Goal: Task Accomplishment & Management: Complete application form

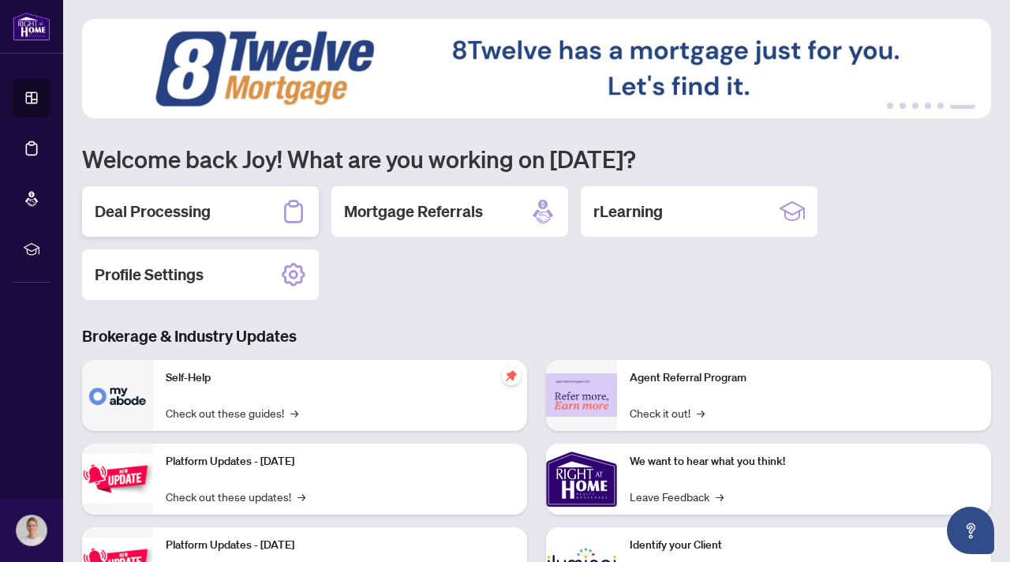
click at [208, 208] on h2 "Deal Processing" at bounding box center [153, 211] width 116 height 22
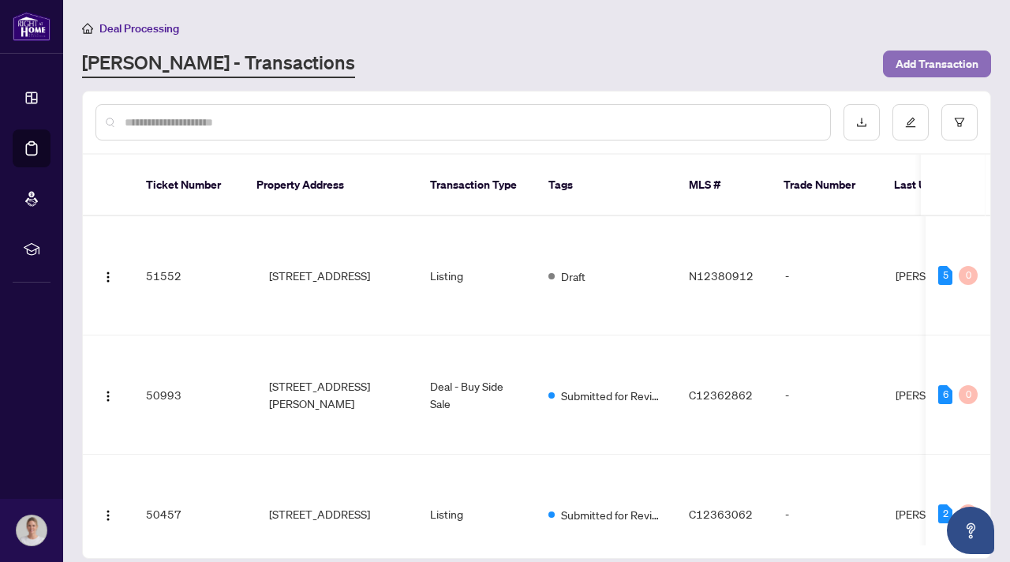
click at [909, 63] on span "Add Transaction" at bounding box center [937, 63] width 83 height 25
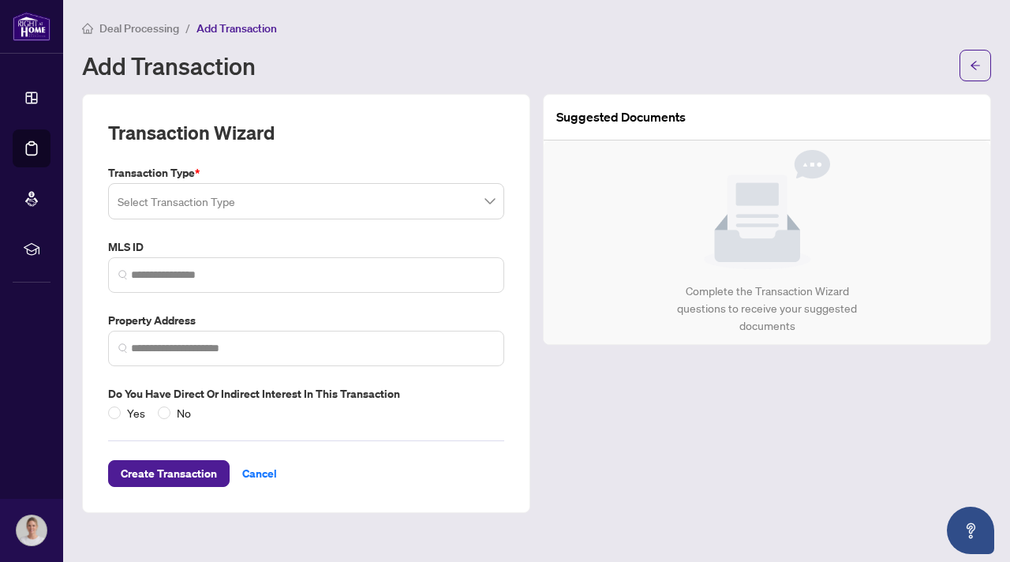
click at [188, 219] on input "search" at bounding box center [299, 203] width 363 height 35
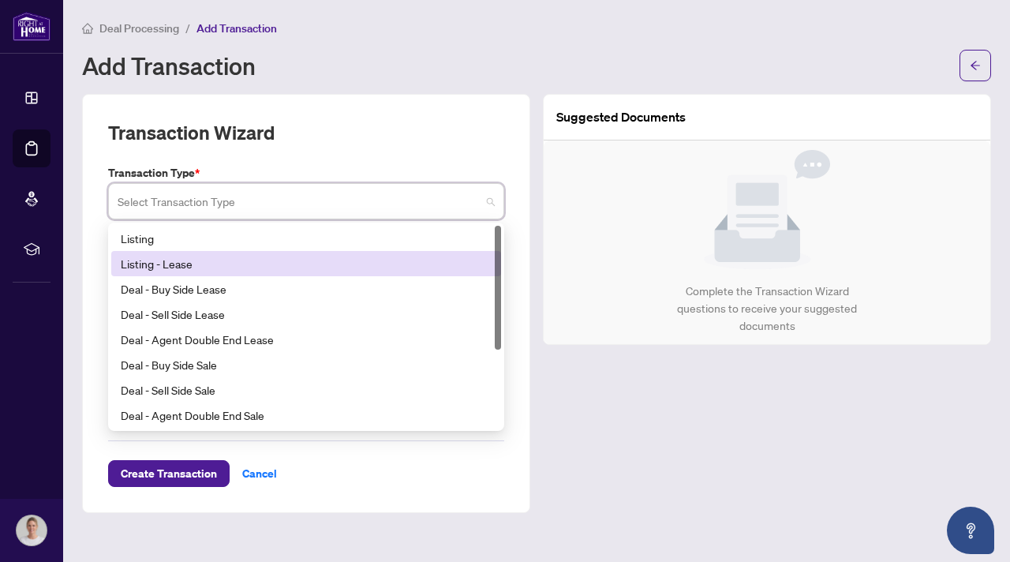
click at [188, 261] on div "Listing - Lease" at bounding box center [306, 263] width 371 height 17
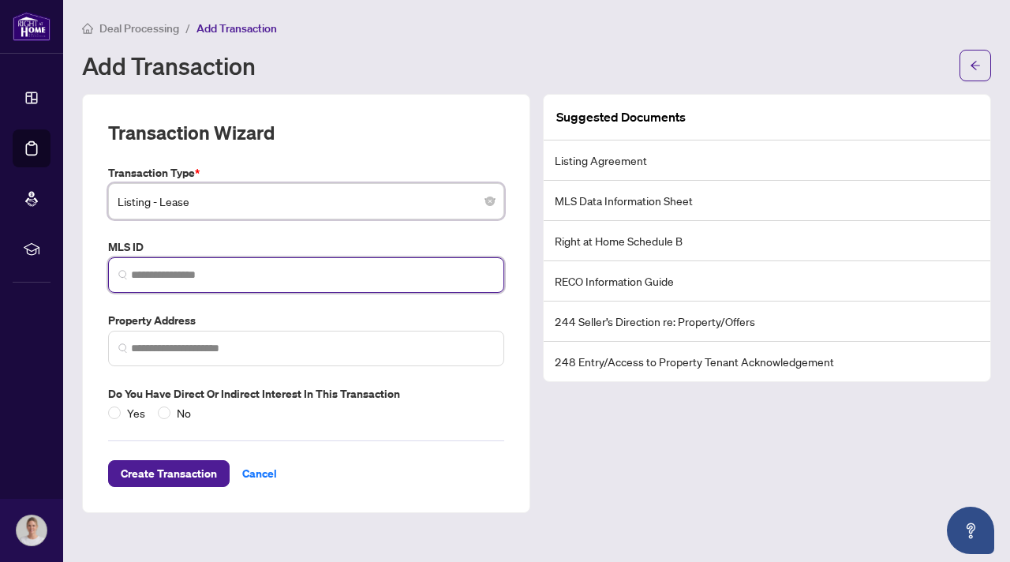
click at [191, 278] on input "search" at bounding box center [312, 275] width 363 height 17
paste input "*********"
type input "*********"
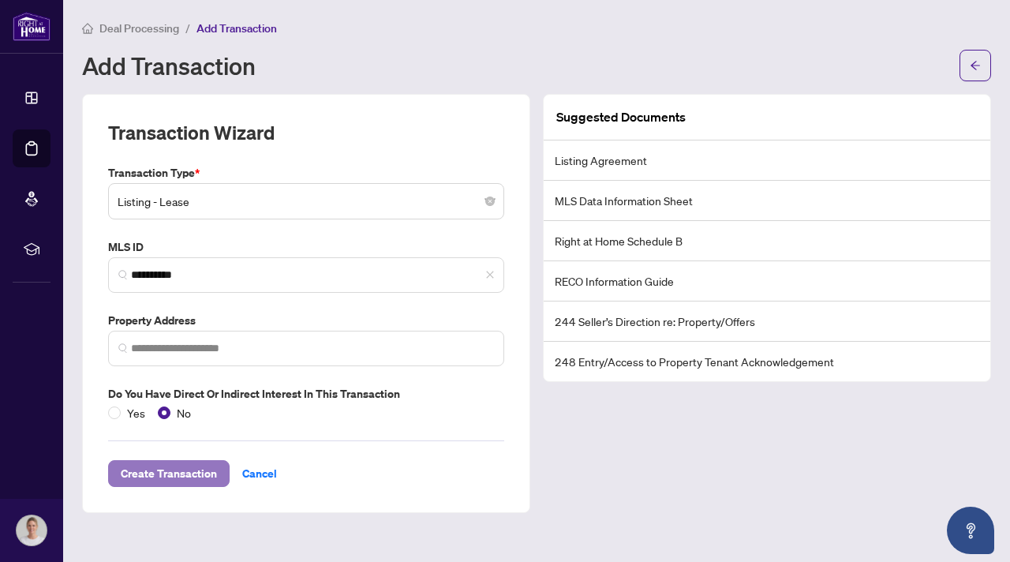
click at [202, 470] on span "Create Transaction" at bounding box center [169, 473] width 96 height 25
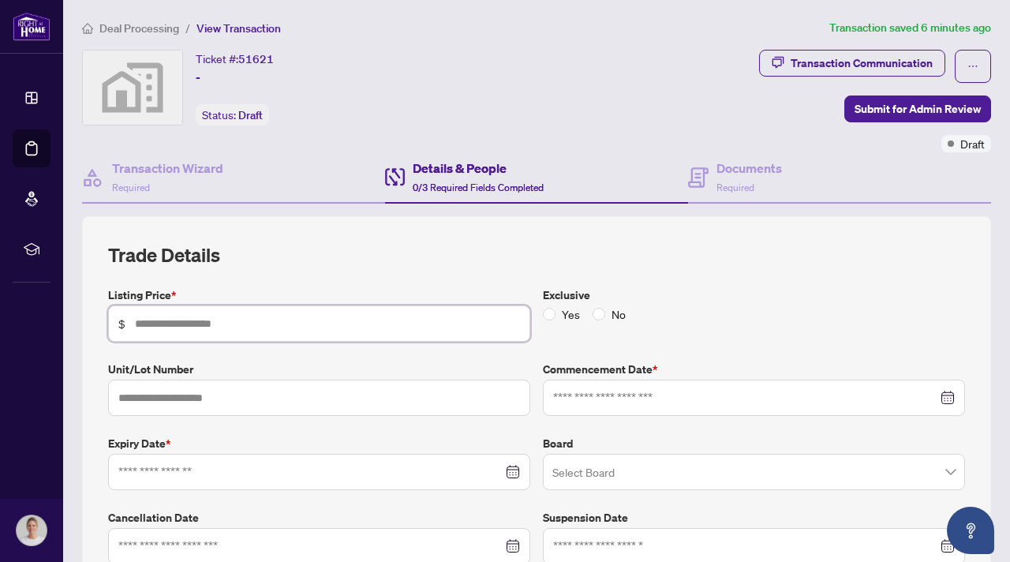
click at [267, 327] on input "text" at bounding box center [327, 323] width 385 height 17
type input "*****"
click at [592, 403] on input at bounding box center [745, 397] width 384 height 17
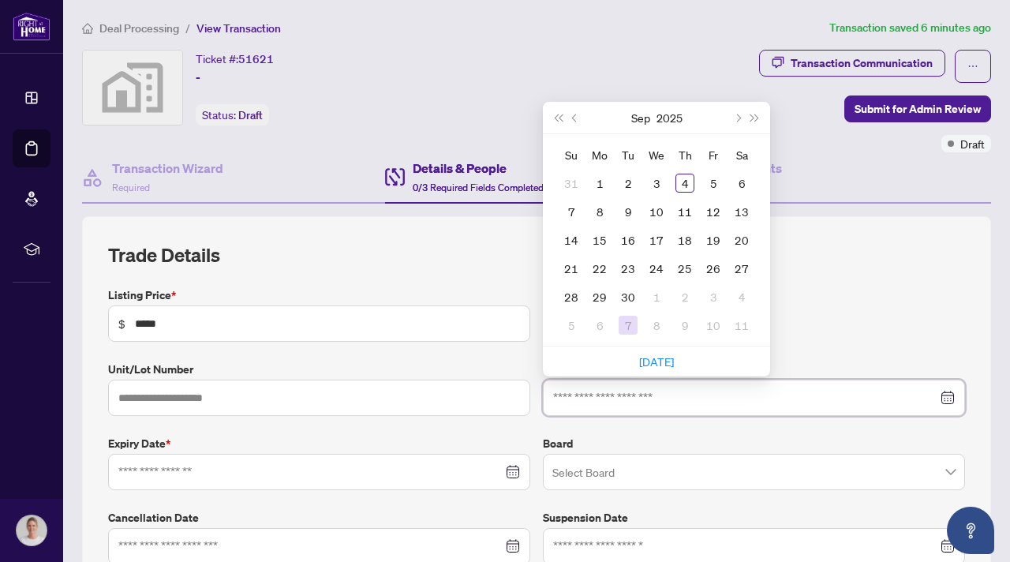
type input "**********"
click at [685, 180] on div "4" at bounding box center [685, 183] width 19 height 19
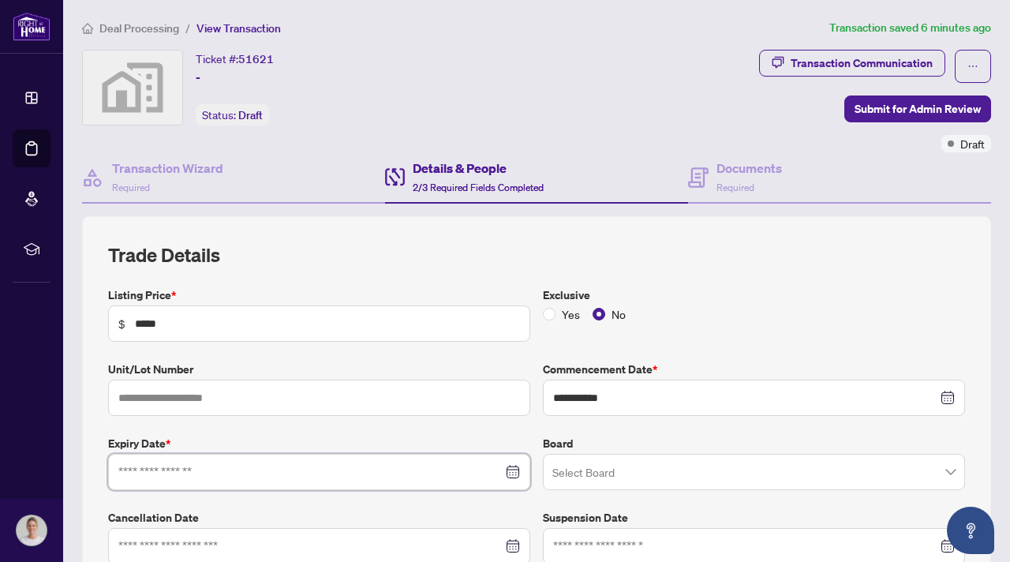
click at [352, 470] on input at bounding box center [310, 471] width 384 height 17
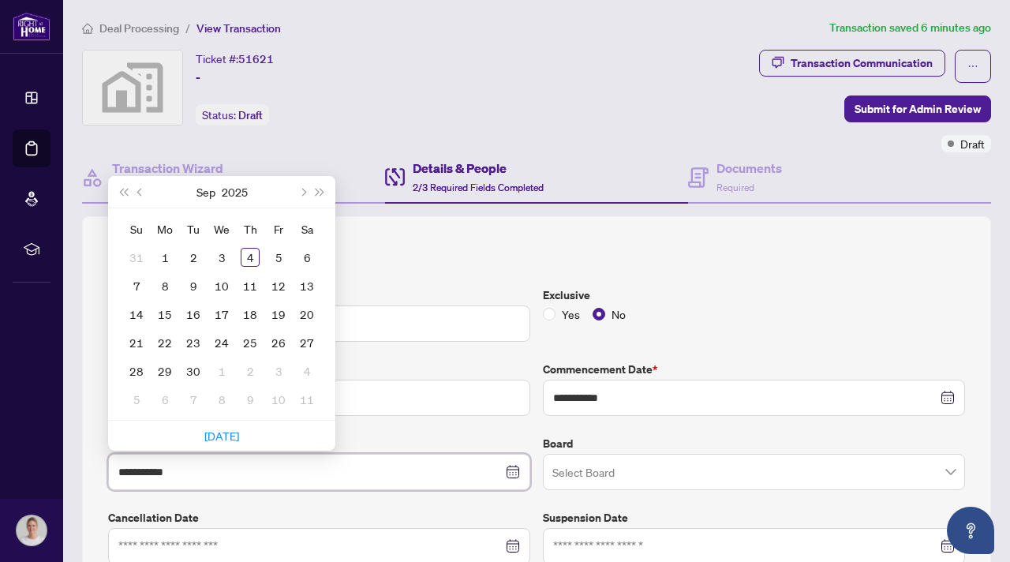
type input "**********"
click at [303, 193] on span "Next month (PageDown)" at bounding box center [302, 192] width 8 height 8
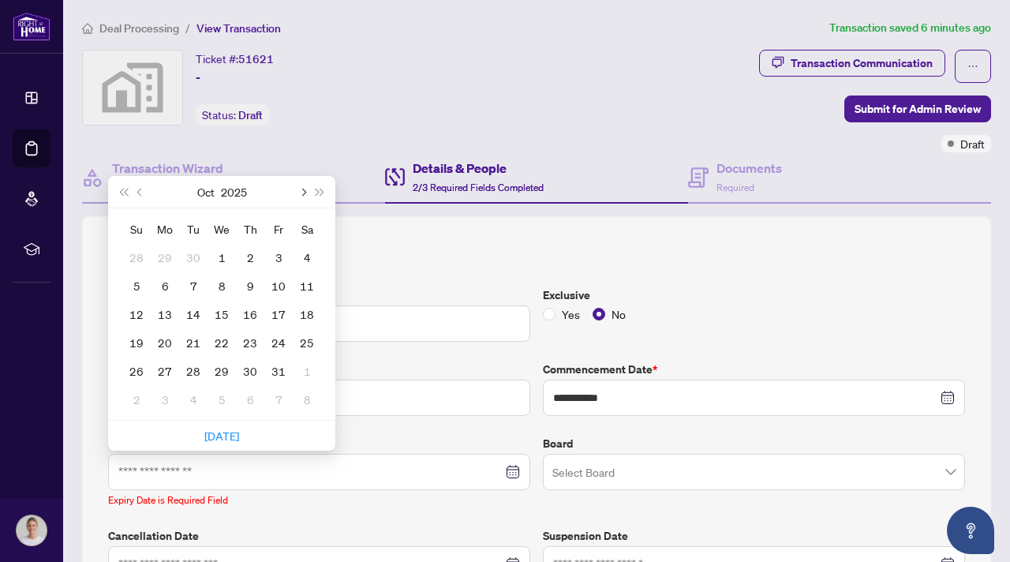
click at [303, 193] on span "Next month (PageDown)" at bounding box center [302, 192] width 8 height 8
type input "**********"
click at [225, 369] on div "31" at bounding box center [221, 371] width 19 height 19
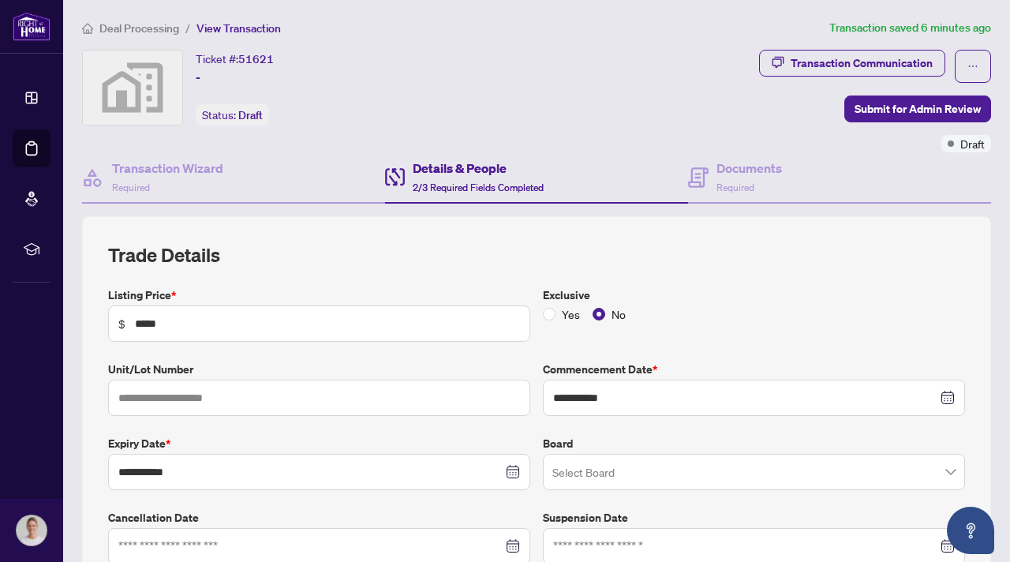
click at [649, 474] on input "search" at bounding box center [747, 474] width 389 height 35
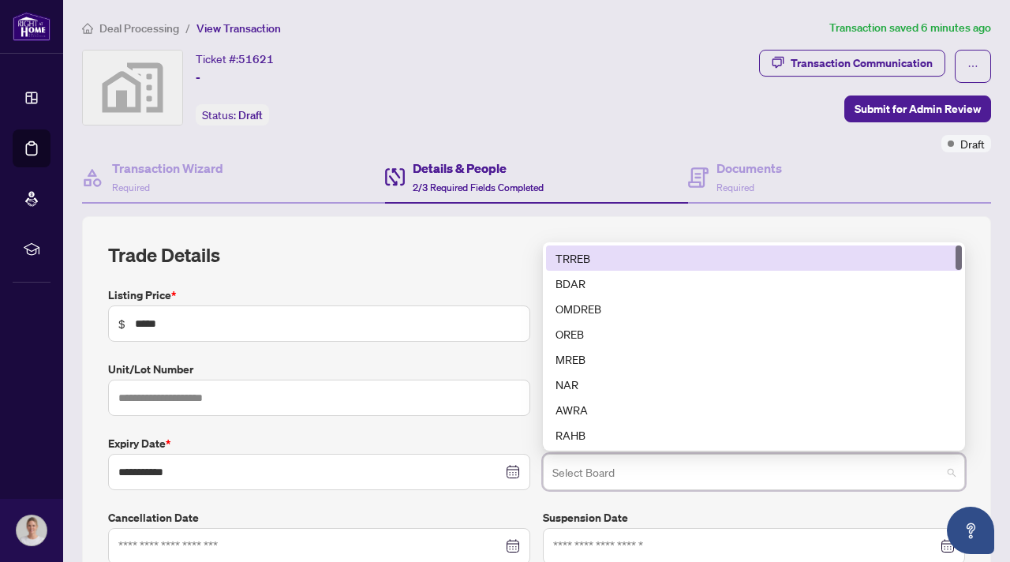
click at [591, 249] on div "TRREB" at bounding box center [754, 257] width 397 height 17
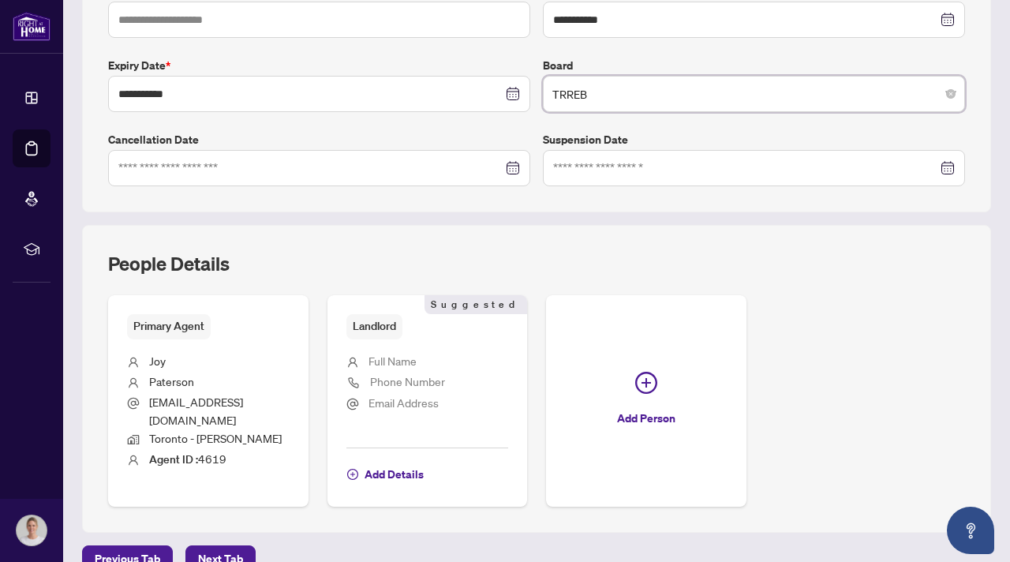
scroll to position [379, 0]
click at [398, 461] on span "Add Details" at bounding box center [394, 473] width 59 height 25
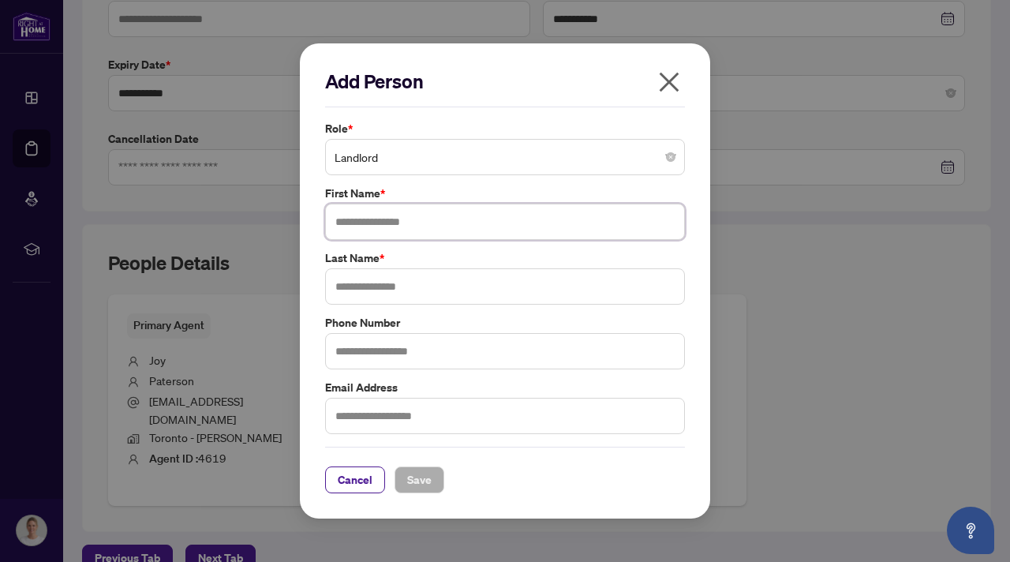
click at [381, 238] on input "text" at bounding box center [505, 222] width 360 height 36
type input "*****"
type input "******"
click at [427, 466] on div "Cancel Save" at bounding box center [505, 470] width 360 height 47
click at [428, 478] on span "Save" at bounding box center [419, 479] width 24 height 25
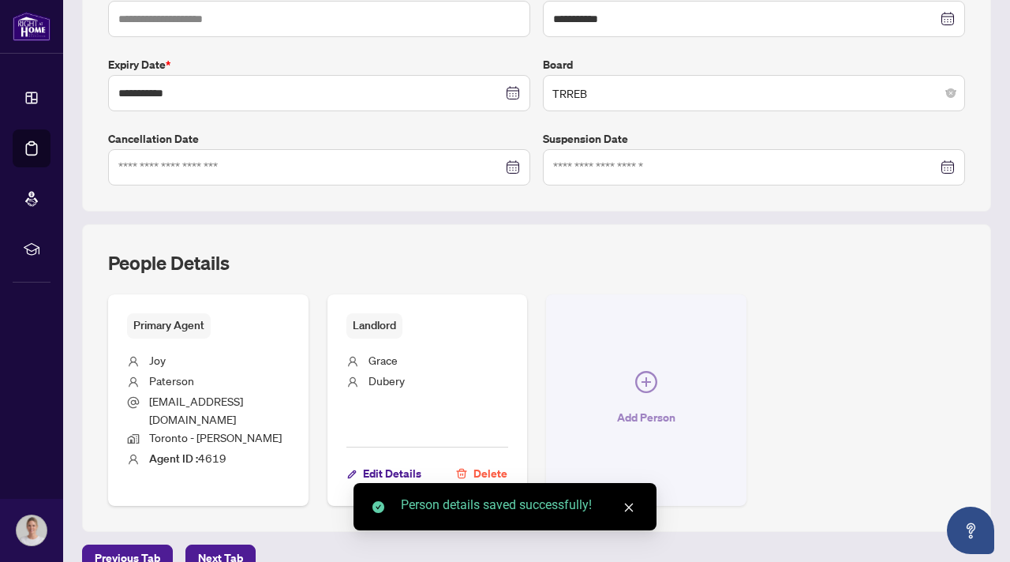
scroll to position [0, 0]
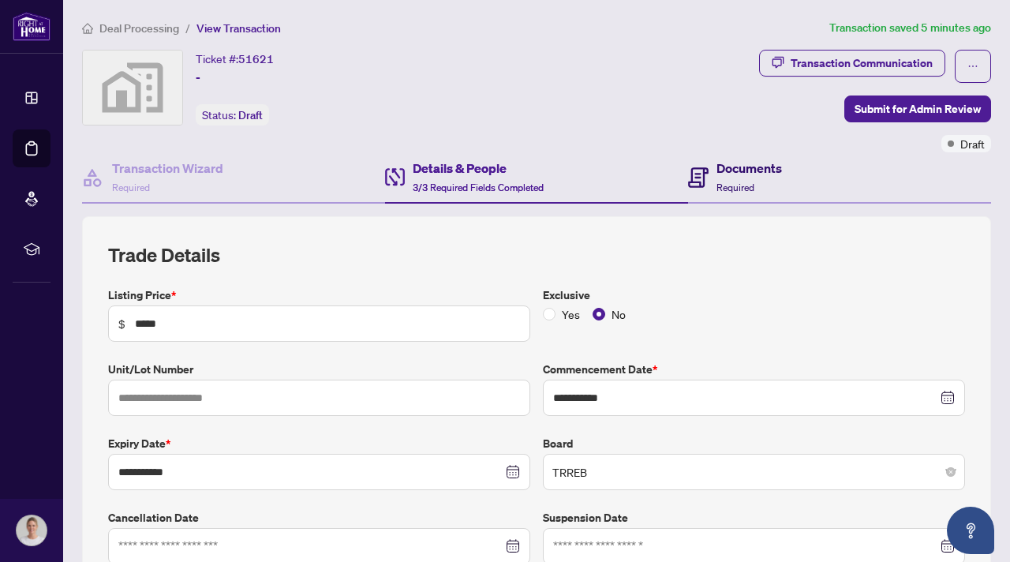
click at [723, 182] on span "Required" at bounding box center [736, 188] width 38 height 12
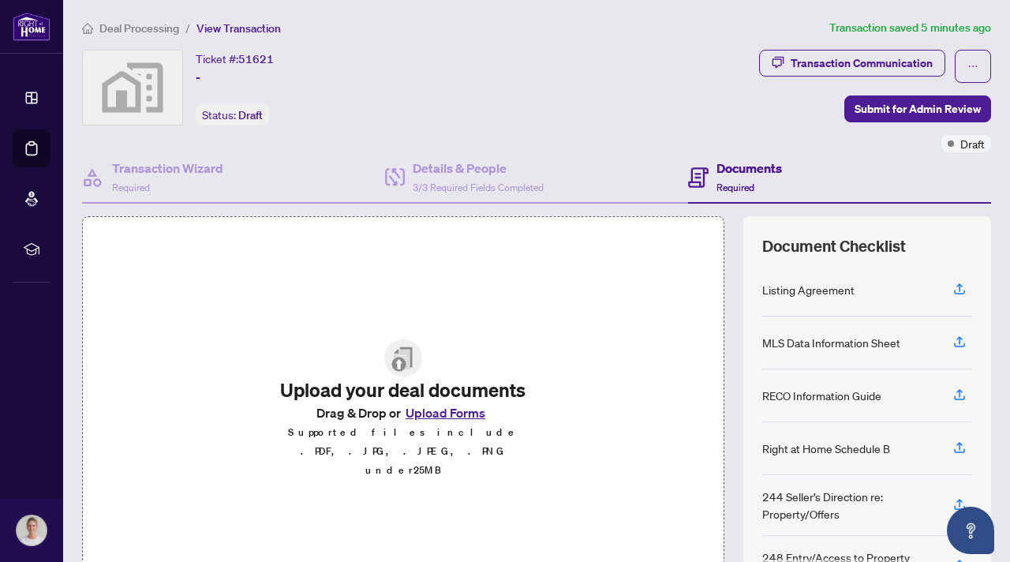
scroll to position [98, 0]
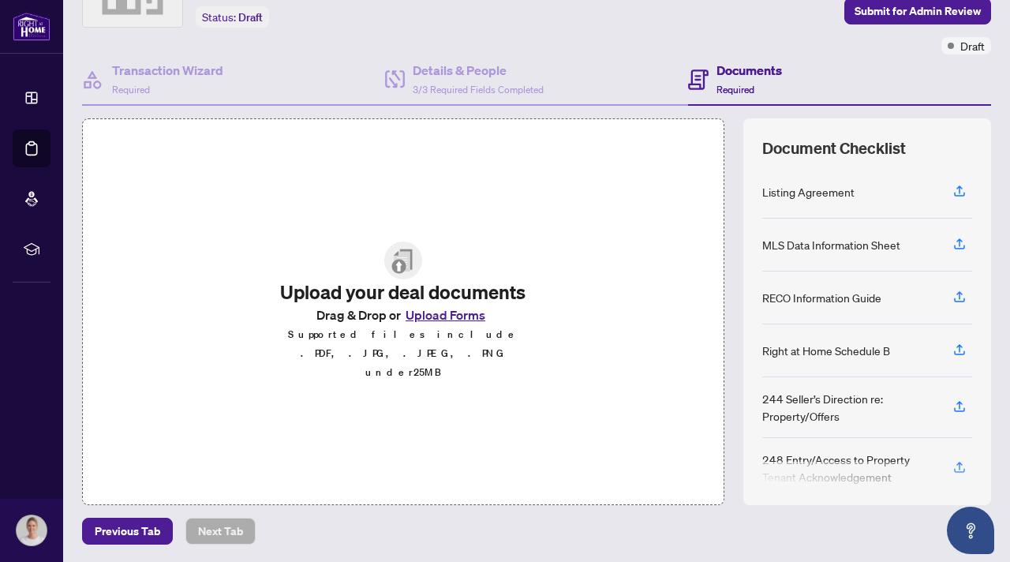
click at [459, 325] on button "Upload Forms" at bounding box center [445, 315] width 89 height 21
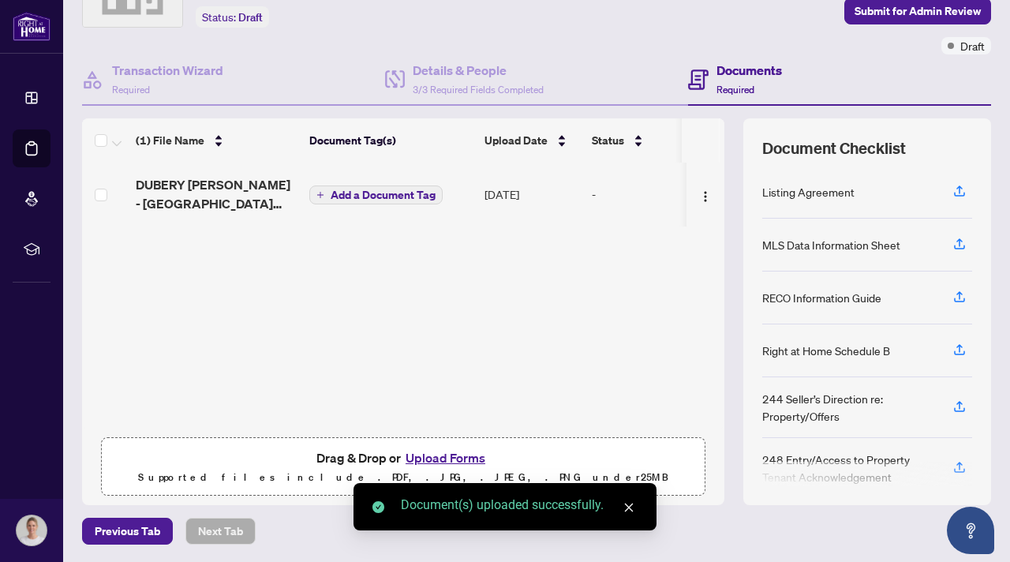
click at [348, 189] on span "Add a Document Tag" at bounding box center [383, 194] width 105 height 11
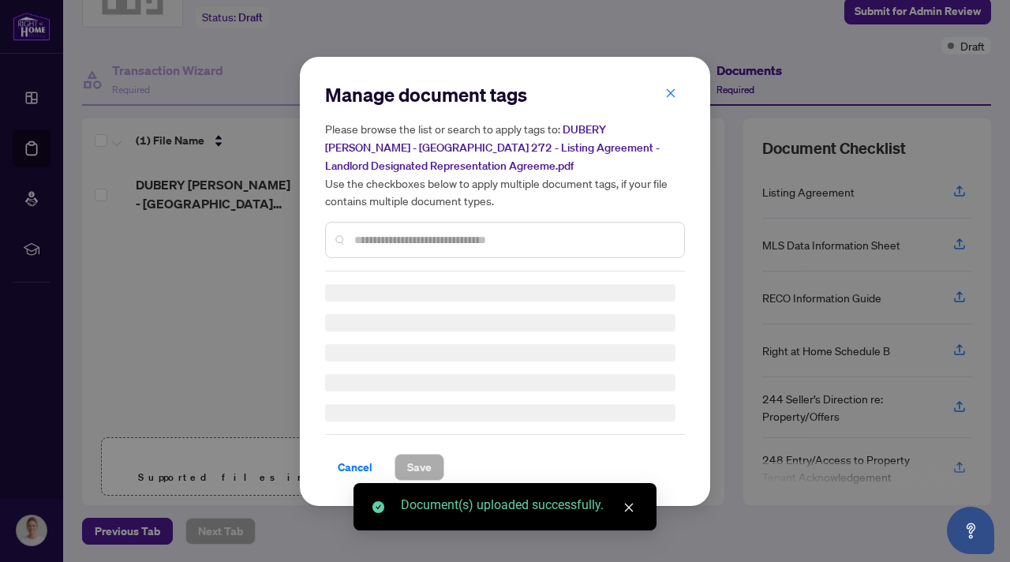
click at [384, 243] on div "Manage document tags Please browse the list or search to apply tags to: DUBERY …" at bounding box center [505, 281] width 360 height 399
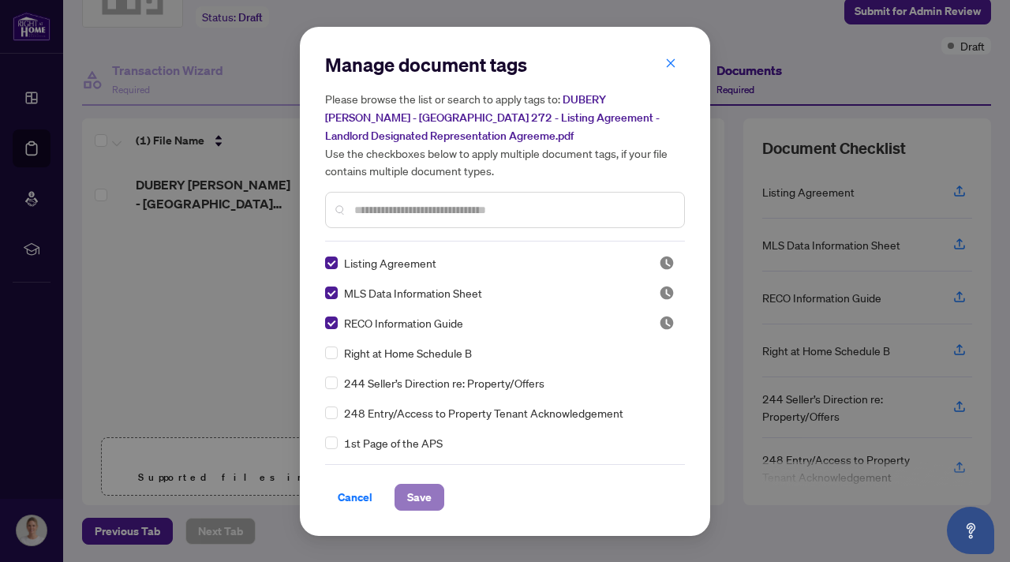
click at [426, 493] on span "Save" at bounding box center [419, 497] width 24 height 25
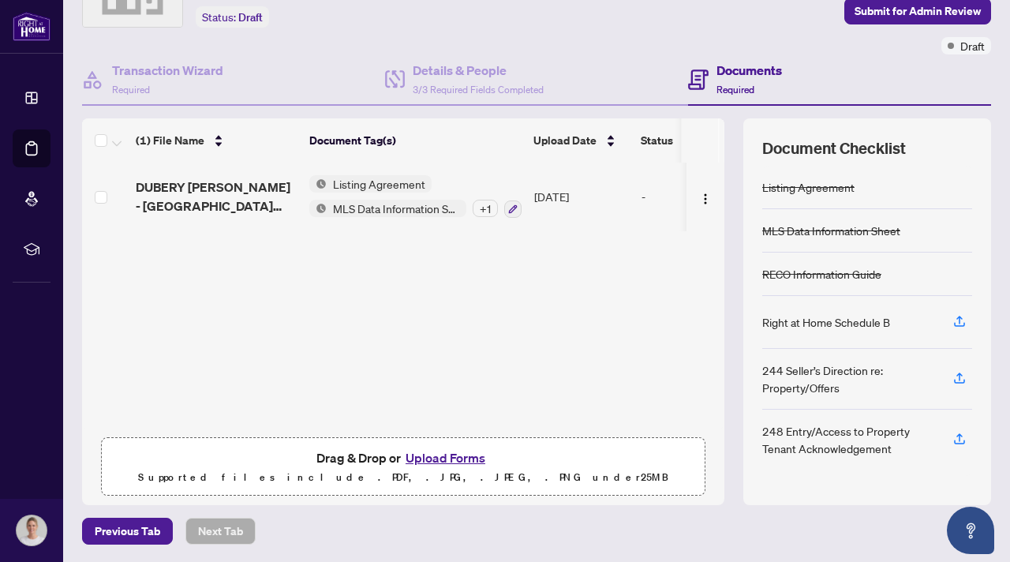
scroll to position [0, 0]
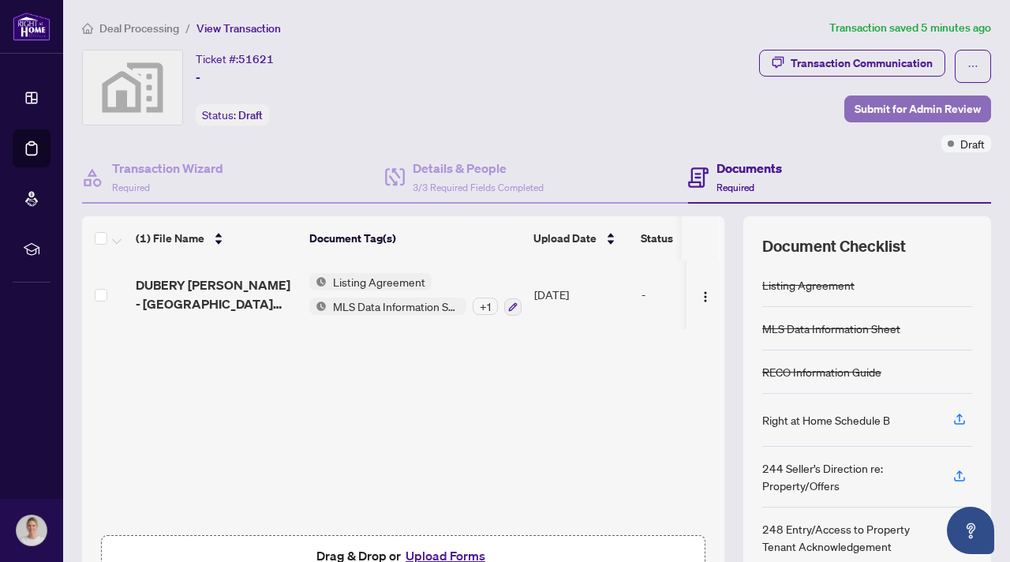
click at [909, 107] on span "Submit for Admin Review" at bounding box center [918, 108] width 126 height 25
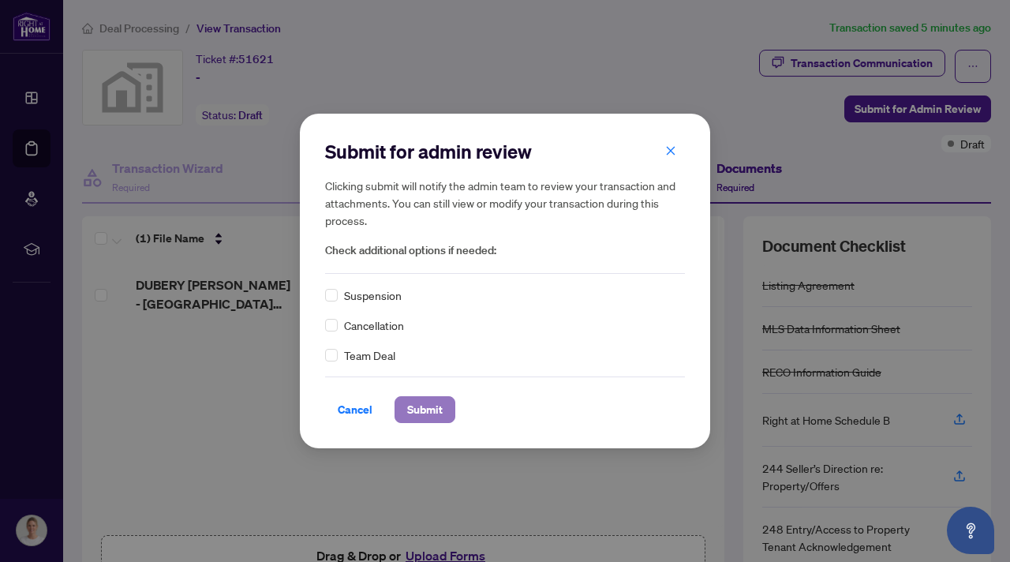
click at [413, 404] on span "Submit" at bounding box center [425, 409] width 36 height 25
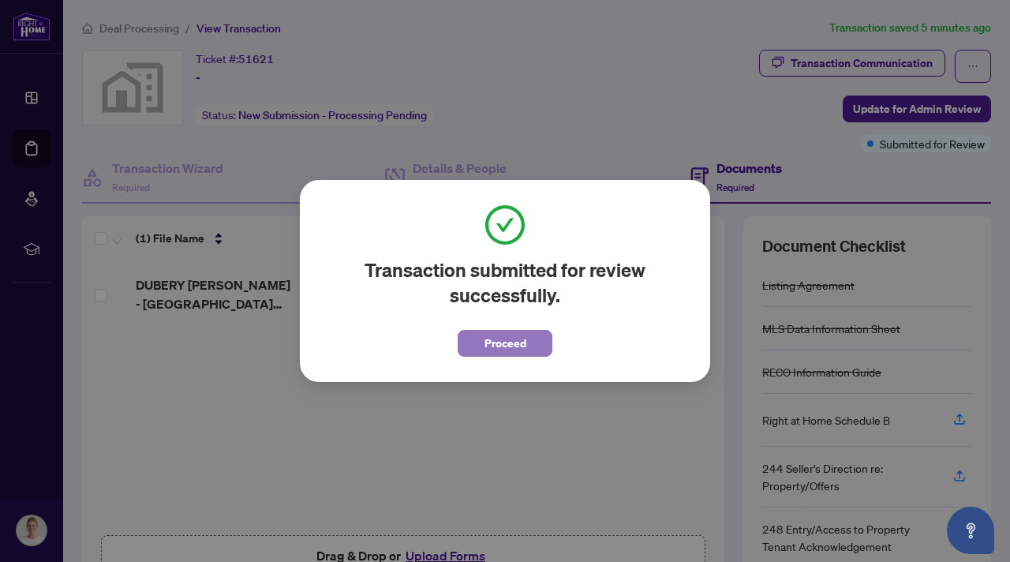
click at [524, 339] on span "Proceed" at bounding box center [506, 343] width 42 height 25
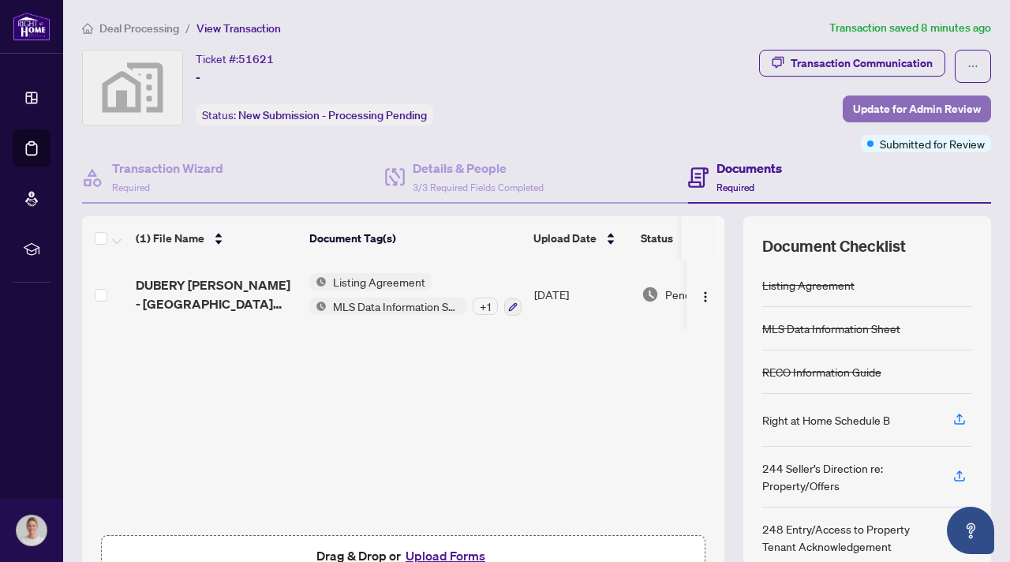
click at [896, 102] on span "Update for Admin Review" at bounding box center [917, 108] width 128 height 25
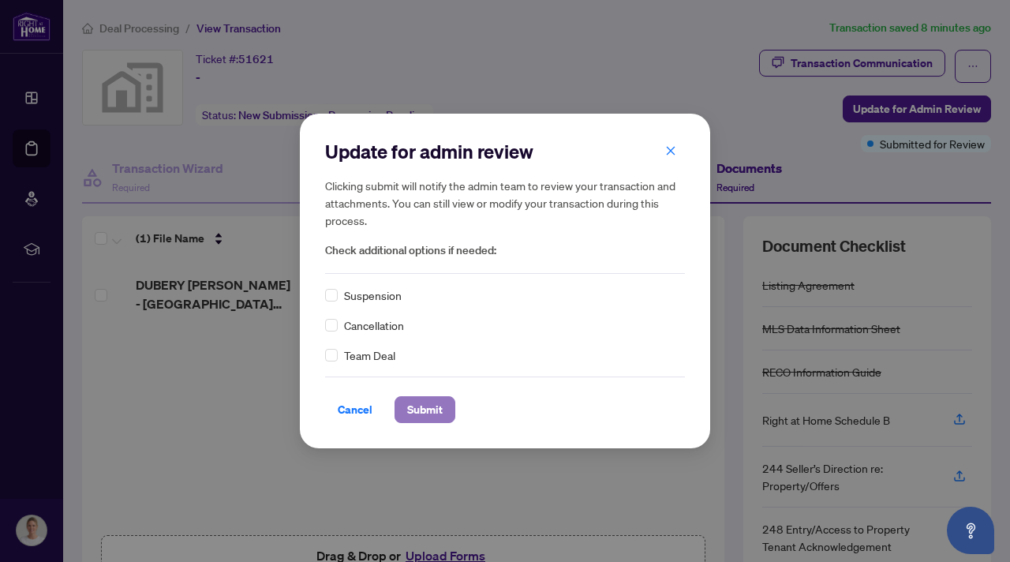
click at [433, 414] on span "Submit" at bounding box center [425, 409] width 36 height 25
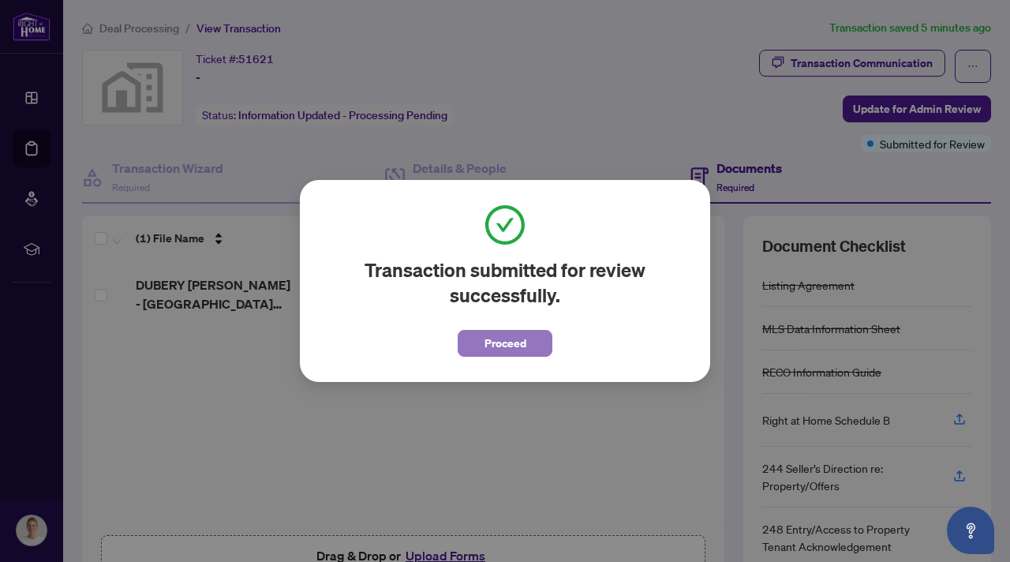
click at [534, 346] on button "Proceed" at bounding box center [505, 343] width 95 height 27
